Goal: Check status: Check status

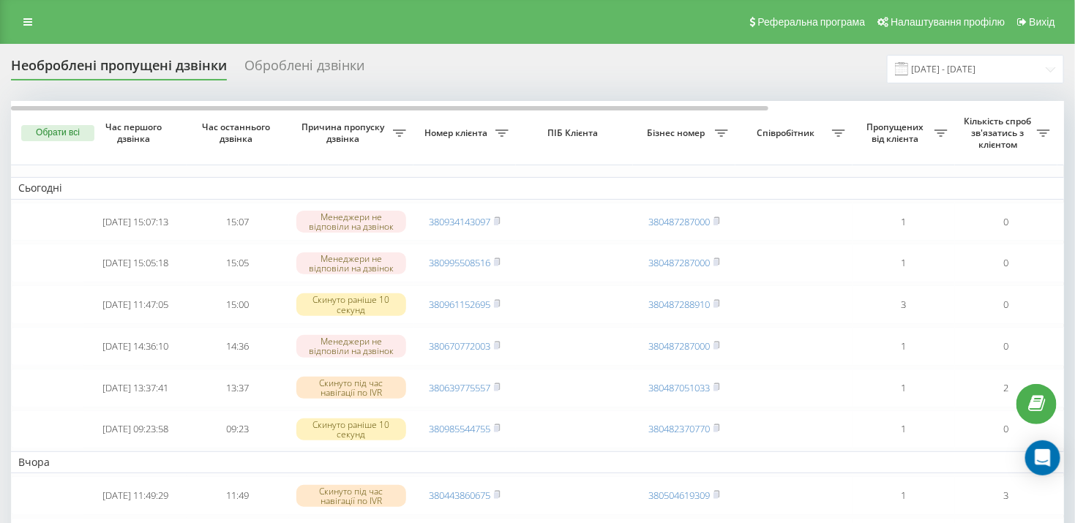
click at [299, 67] on div "Оброблені дзвінки" at bounding box center [304, 69] width 120 height 23
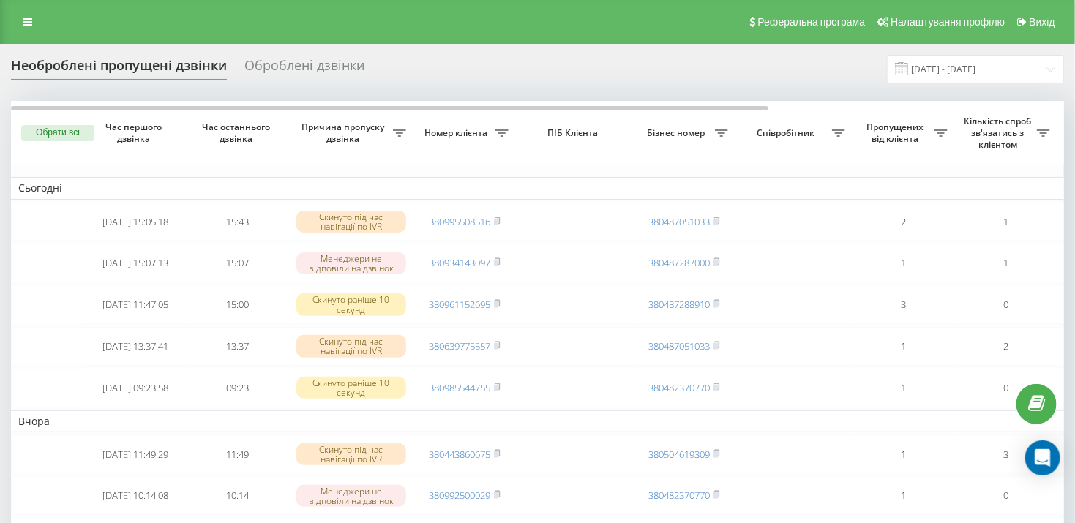
click at [314, 67] on div "Оброблені дзвінки" at bounding box center [304, 69] width 120 height 23
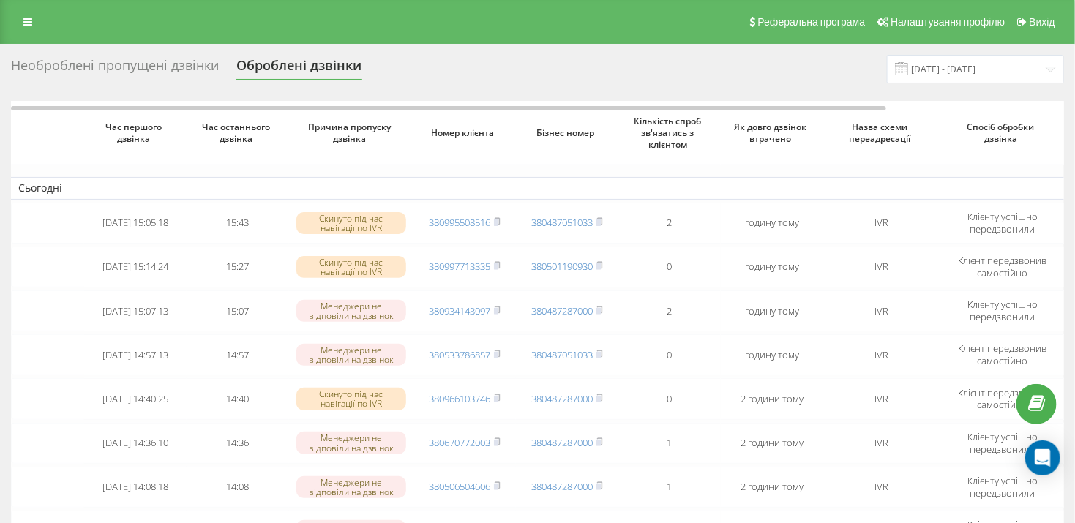
click at [109, 64] on div "Необроблені пропущені дзвінки" at bounding box center [115, 69] width 208 height 23
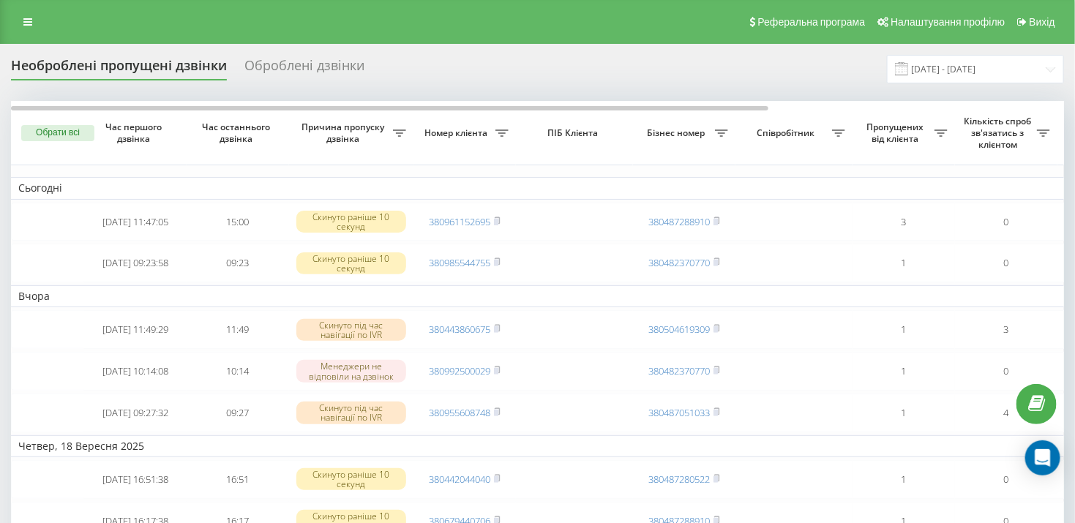
click at [96, 67] on div "Необроблені пропущені дзвінки" at bounding box center [119, 69] width 216 height 23
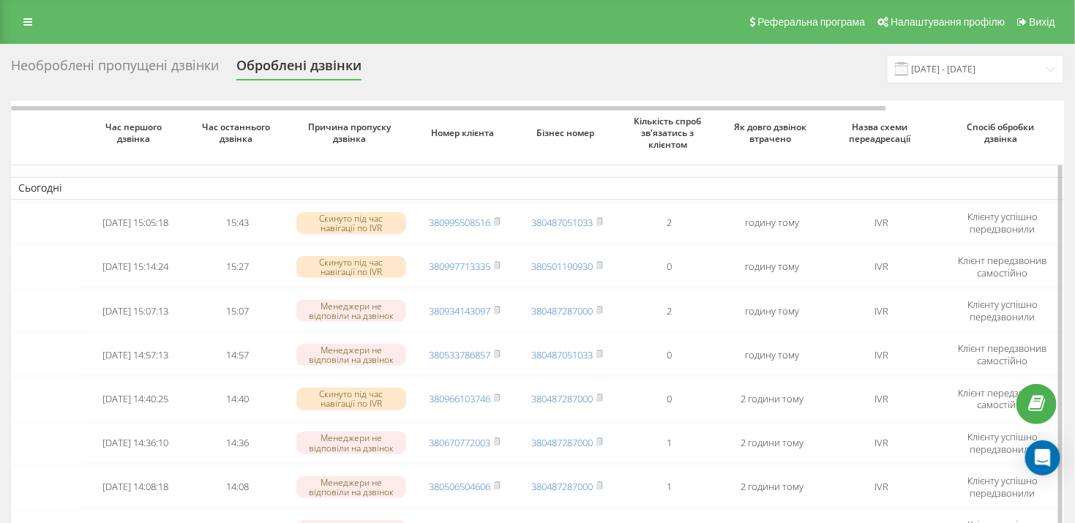
drag, startPoint x: 112, startPoint y: 61, endPoint x: 447, endPoint y: 131, distance: 341.7
click at [113, 61] on div "Необроблені пропущені дзвінки" at bounding box center [115, 69] width 208 height 23
